Goal: Obtain resource: Download file/media

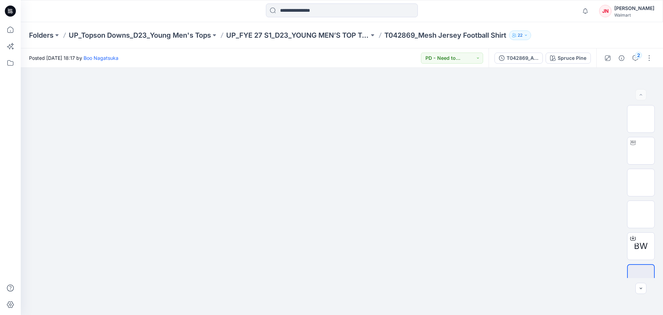
click at [42, 41] on div "Folders UP_Topson Downs_D23_Young Men's Tops UP_FYE 27 S1_D23_YOUNG MEN’S TOP T…" at bounding box center [342, 35] width 642 height 26
click at [41, 39] on p "Folders" at bounding box center [41, 35] width 25 height 10
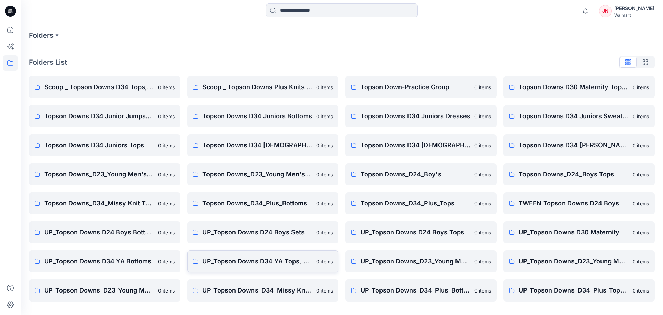
click at [276, 255] on link "UP_Topson Downs D34 YA Tops, Dresses and Sets 0 items" at bounding box center [262, 261] width 151 height 22
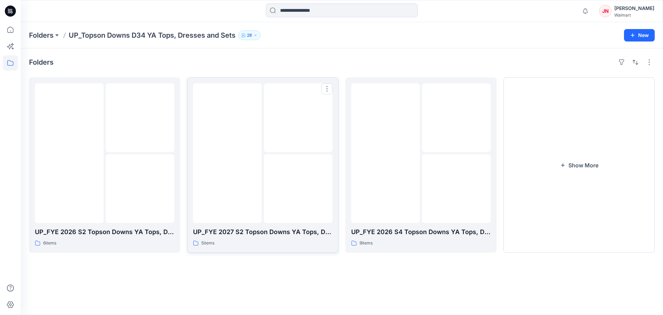
click at [298, 189] on img at bounding box center [298, 189] width 0 height 0
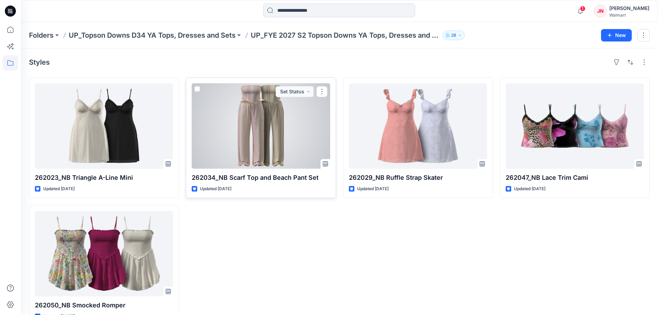
click at [280, 145] on div at bounding box center [261, 125] width 138 height 85
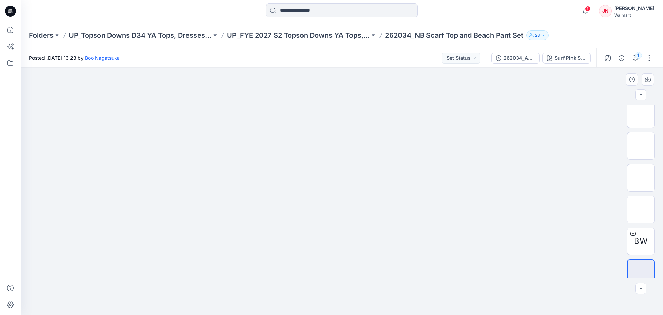
scroll to position [300, 0]
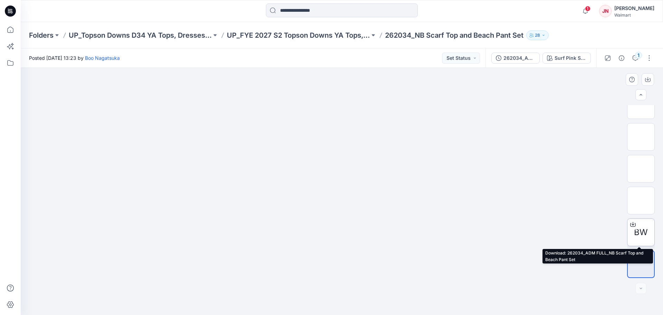
click at [631, 223] on icon at bounding box center [633, 224] width 6 height 6
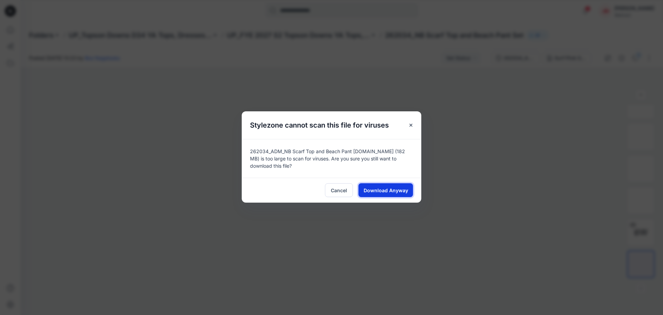
click at [382, 186] on span "Download Anyway" at bounding box center [386, 189] width 45 height 7
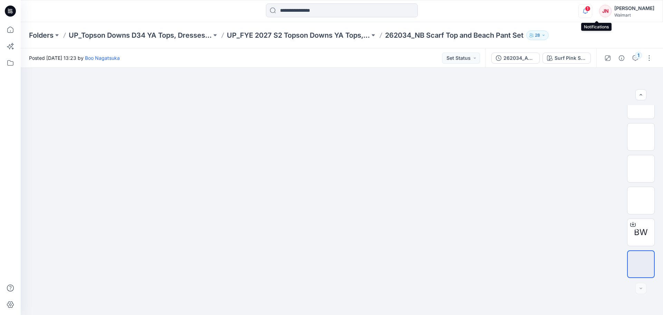
click at [592, 5] on icon "button" at bounding box center [585, 11] width 13 height 14
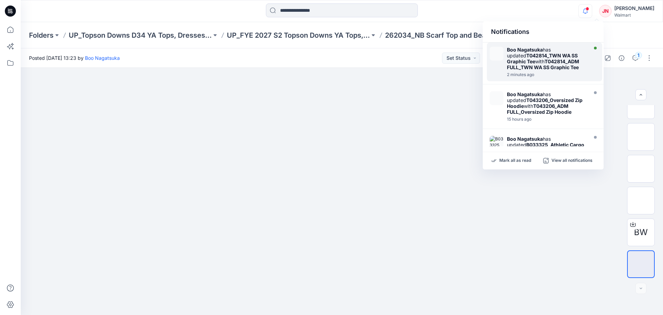
click at [540, 68] on strong "T042814_ADM FULL_TWN WA SS Graphic Tee" at bounding box center [543, 64] width 72 height 12
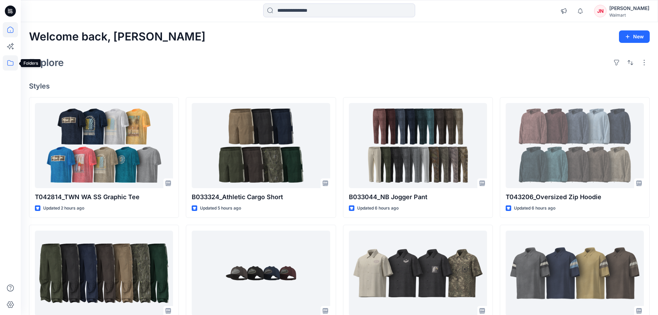
click at [11, 66] on icon at bounding box center [10, 62] width 15 height 15
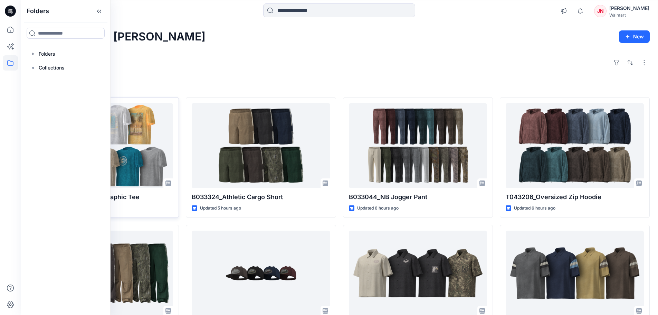
drag, startPoint x: 193, startPoint y: 88, endPoint x: 175, endPoint y: 98, distance: 20.6
click at [193, 88] on h4 "Styles" at bounding box center [339, 86] width 620 height 8
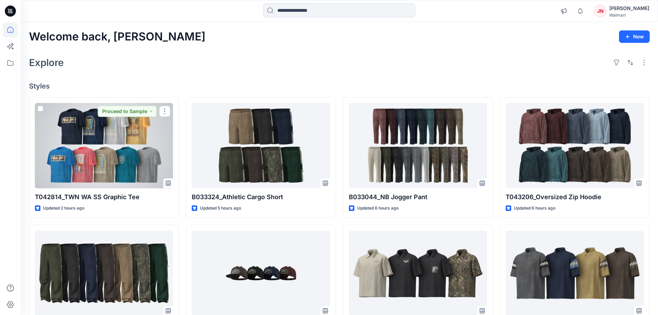
click at [158, 146] on div at bounding box center [104, 145] width 138 height 85
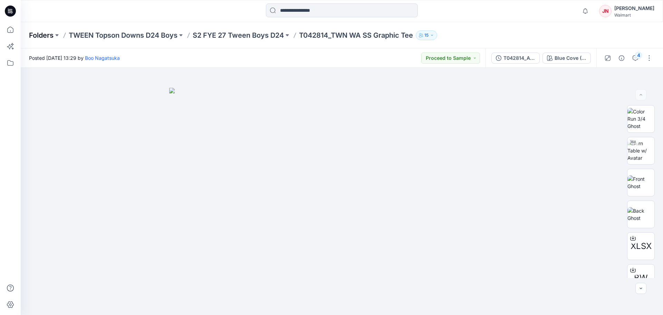
click at [41, 38] on p "Folders" at bounding box center [41, 35] width 25 height 10
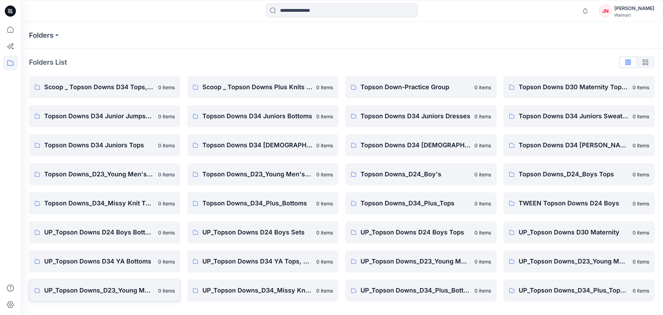
click at [159, 288] on p "0 items" at bounding box center [166, 290] width 17 height 7
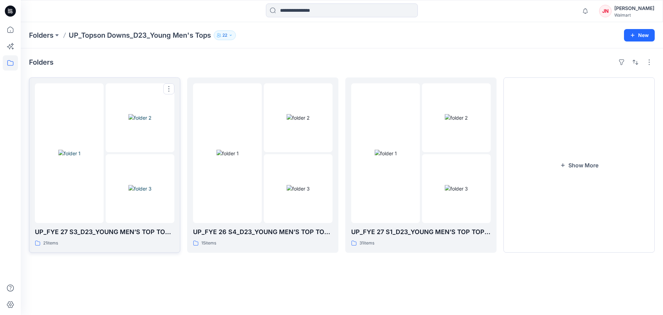
click at [135, 192] on img at bounding box center [139, 188] width 23 height 7
